Goal: Use online tool/utility: Utilize a website feature to perform a specific function

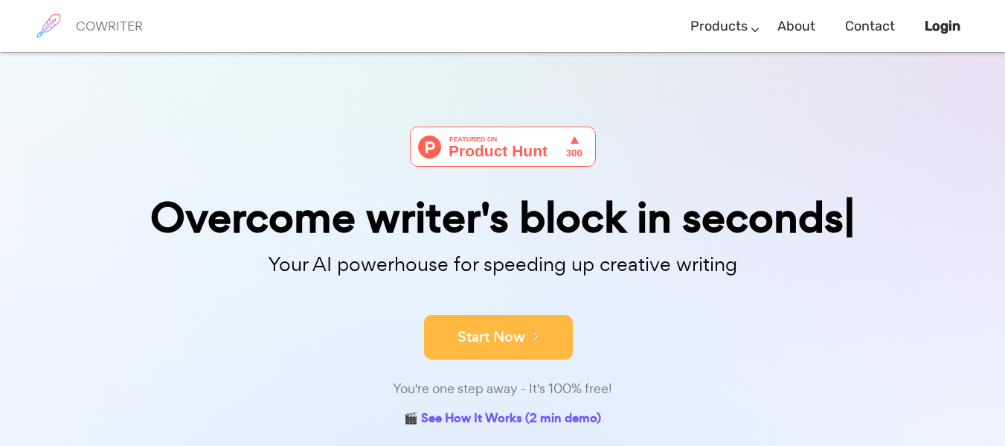
click at [502, 325] on button "Start Now" at bounding box center [498, 337] width 149 height 45
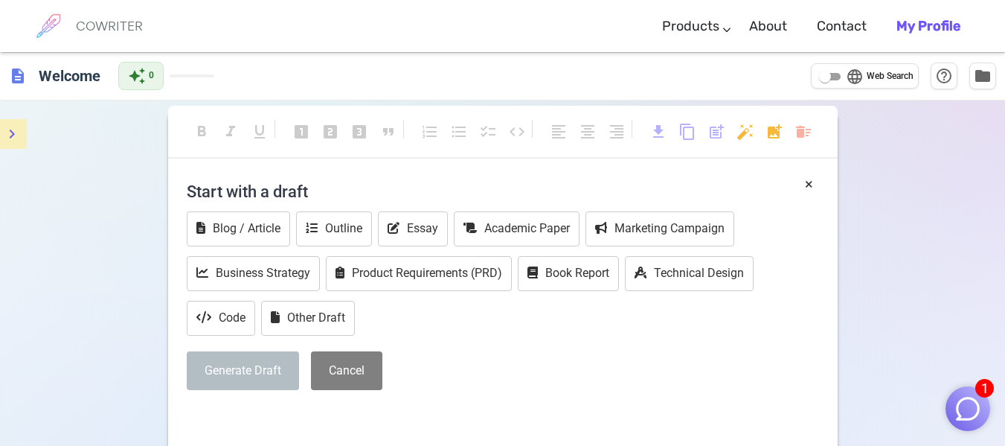
click at [16, 130] on icon "menu" at bounding box center [12, 134] width 18 height 18
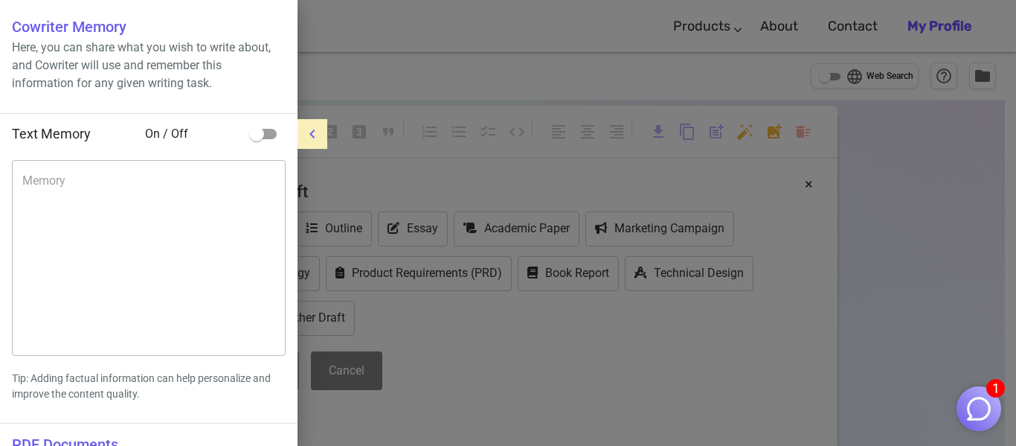
click at [607, 375] on div at bounding box center [508, 223] width 1016 height 446
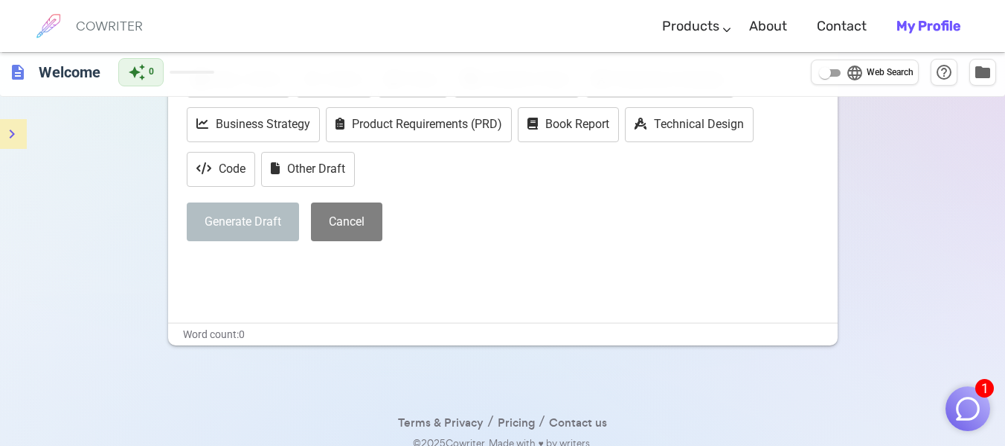
scroll to position [74, 0]
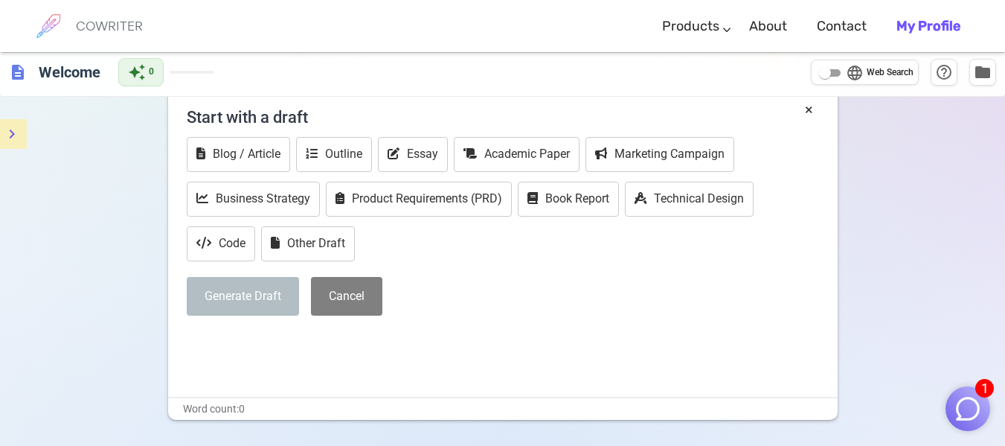
drag, startPoint x: 266, startPoint y: 298, endPoint x: 578, endPoint y: 246, distance: 316.1
click at [598, 275] on div "Start with a draft Blog / Article Outline Essay Academic Paper Marketing Campai…" at bounding box center [503, 213] width 633 height 228
click at [523, 153] on button "Academic Paper" at bounding box center [517, 154] width 126 height 35
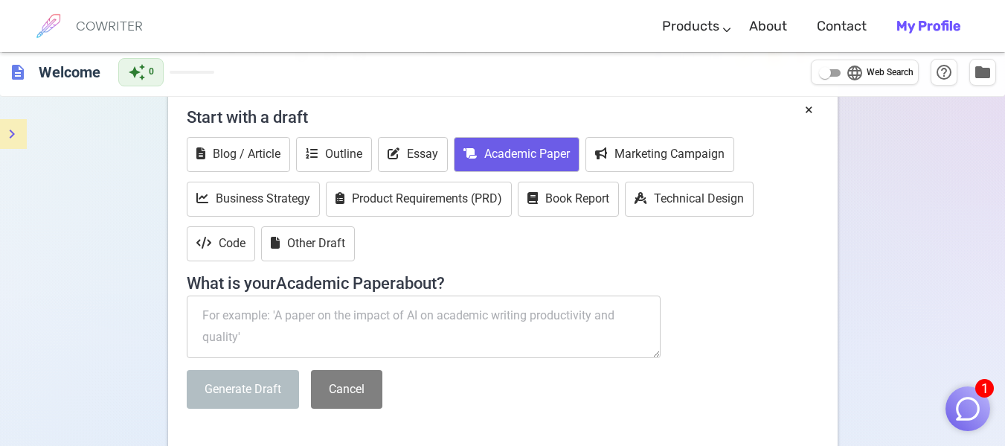
drag, startPoint x: 408, startPoint y: 1, endPoint x: 127, endPoint y: 170, distance: 327.5
click at [127, 170] on div "format_bold format_italic format_underlined looks_one looks_two looks_3 format_…" at bounding box center [502, 315] width 1005 height 578
click at [379, 310] on textarea at bounding box center [424, 326] width 475 height 63
drag, startPoint x: 352, startPoint y: 319, endPoint x: 344, endPoint y: 284, distance: 35.9
click at [352, 318] on textarea at bounding box center [424, 326] width 475 height 63
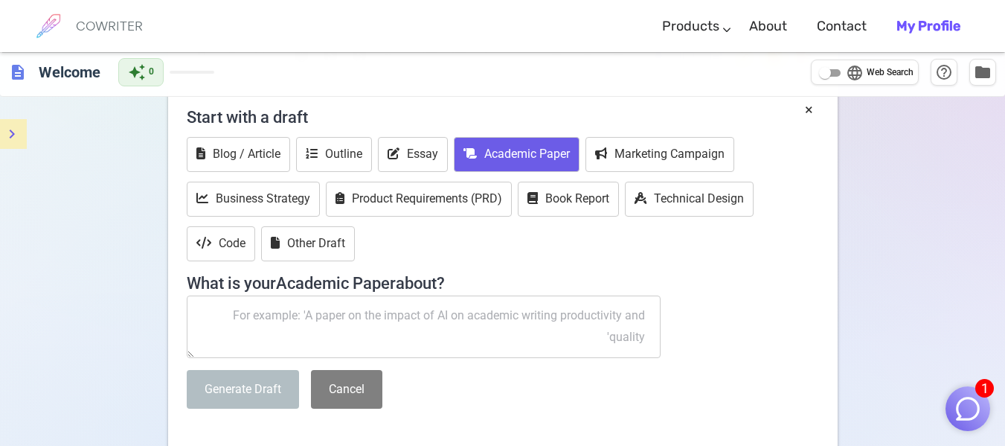
paste textarea "الطبيعة الكاشفة والمنشئة لأحكام القضاء الدستوري"
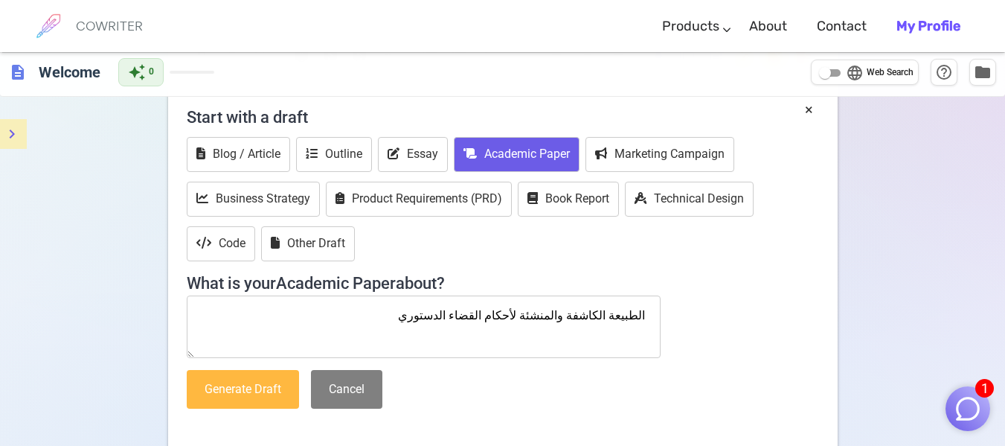
type textarea "الطبيعة الكاشفة والمنشئة لأحكام القضاء الدستوري"
click at [266, 394] on button "Generate Draft" at bounding box center [243, 389] width 112 height 39
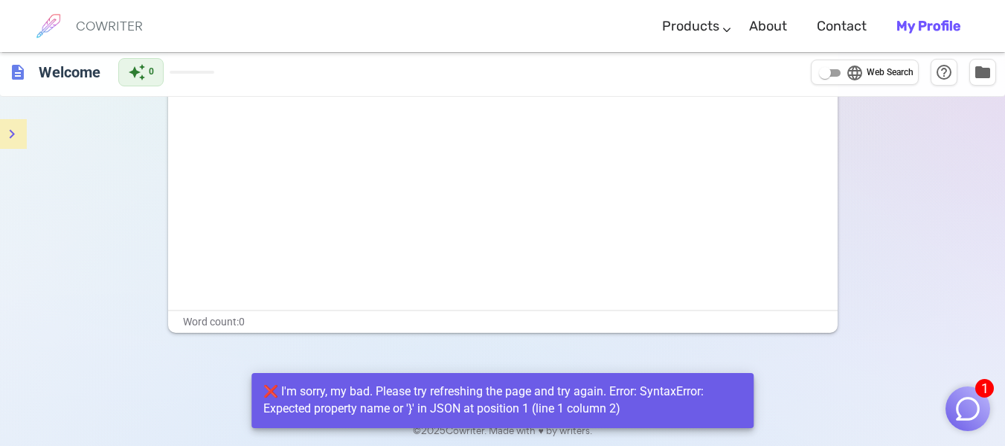
scroll to position [0, 0]
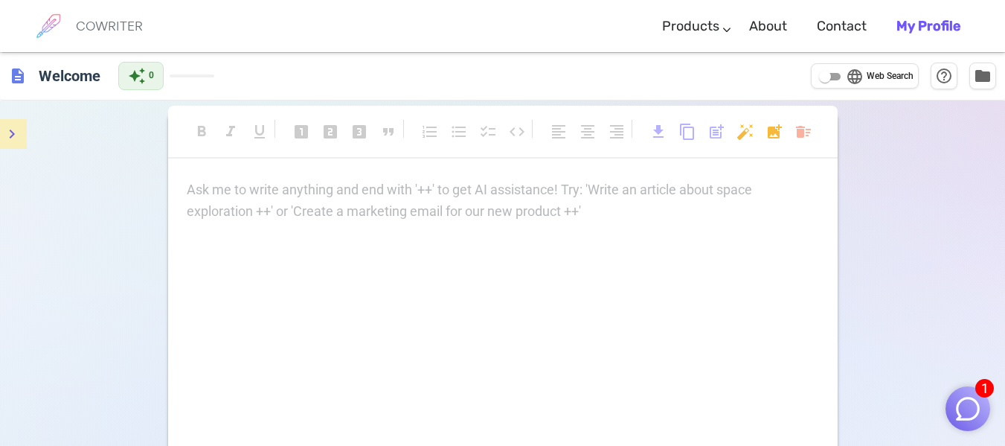
click at [416, 202] on div "Ask me to write anything and end with '++' to get AI assistance! Try: 'Write an…" at bounding box center [503, 200] width 633 height 43
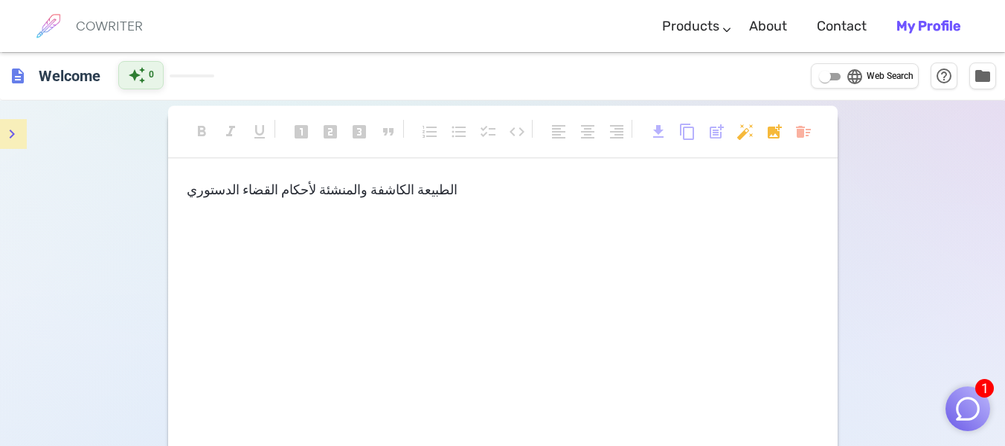
click at [138, 83] on span "auto_awesome" at bounding box center [137, 75] width 18 height 18
click at [40, 77] on h6 "Welcome" at bounding box center [70, 75] width 74 height 30
click at [118, 8] on div "COWRITER" at bounding box center [109, 26] width 67 height 52
